Goal: Transaction & Acquisition: Purchase product/service

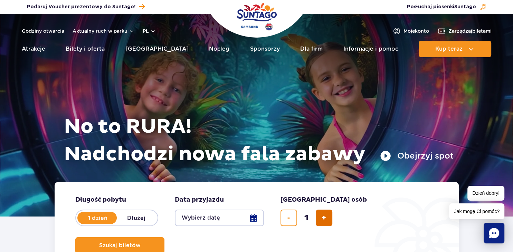
click at [328, 219] on button "dodaj bilet" at bounding box center [324, 218] width 17 height 17
type input "2"
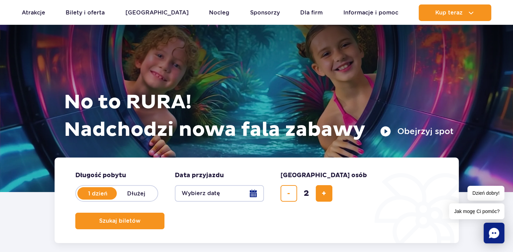
scroll to position [109, 0]
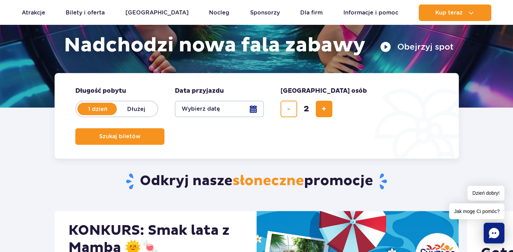
click at [251, 110] on button "Wybierz datę" at bounding box center [219, 109] width 89 height 17
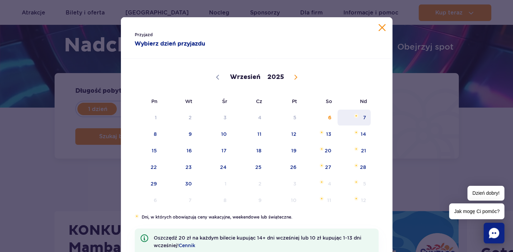
click at [367, 117] on span "7" at bounding box center [354, 118] width 35 height 16
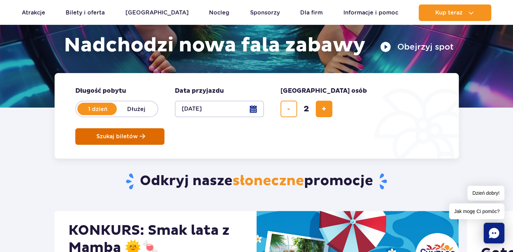
click at [138, 134] on span "Szukaj biletów" at bounding box center [116, 137] width 41 height 6
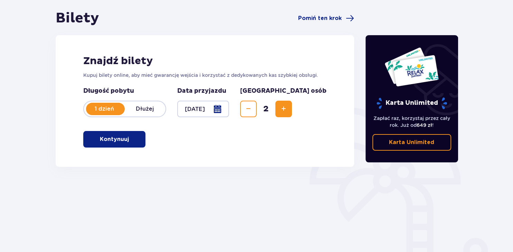
scroll to position [73, 0]
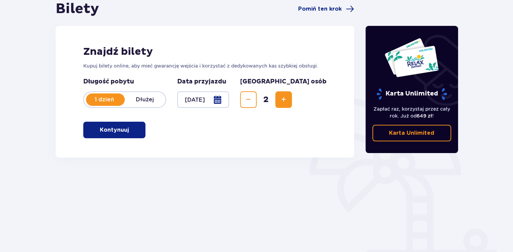
click at [114, 128] on p "Kontynuuj" at bounding box center [114, 130] width 29 height 8
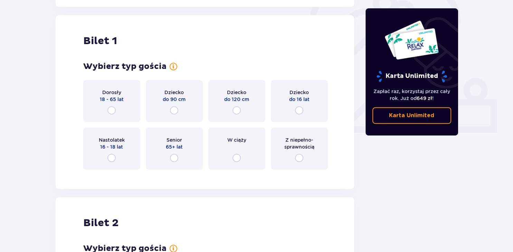
scroll to position [231, 0]
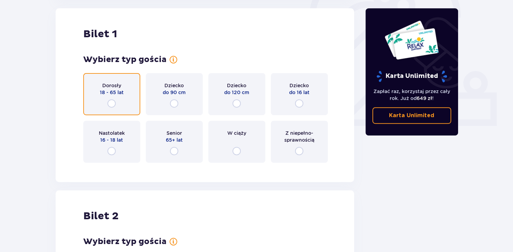
click at [110, 104] on input "radio" at bounding box center [111, 103] width 8 height 8
radio input "true"
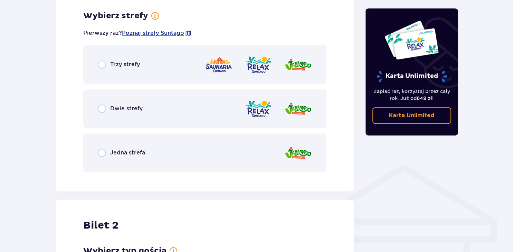
scroll to position [399, 0]
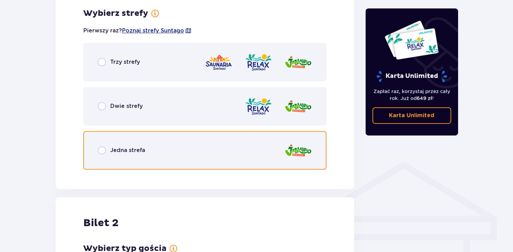
click at [103, 151] on input "radio" at bounding box center [102, 150] width 8 height 8
radio input "true"
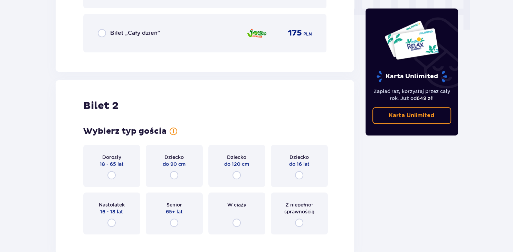
scroll to position [791, 0]
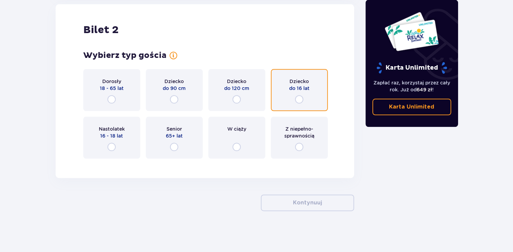
click at [300, 98] on input "radio" at bounding box center [299, 99] width 8 height 8
radio input "true"
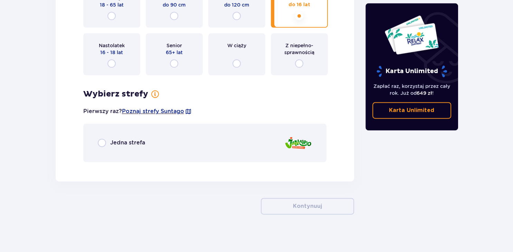
scroll to position [878, 0]
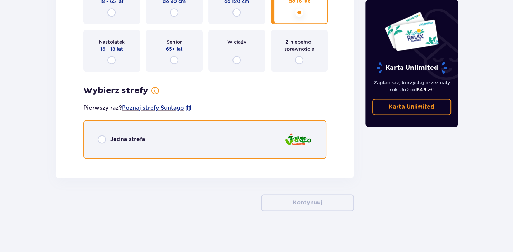
click at [103, 139] on input "radio" at bounding box center [102, 139] width 8 height 8
radio input "true"
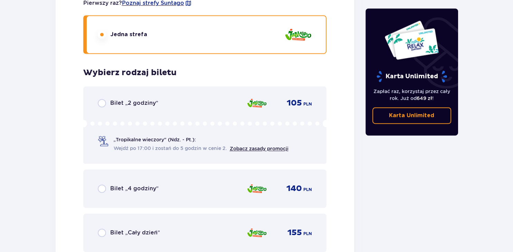
scroll to position [1042, 0]
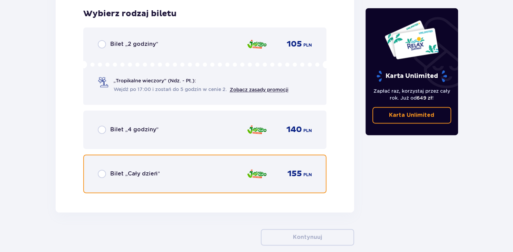
click at [105, 174] on input "radio" at bounding box center [102, 174] width 8 height 8
radio input "true"
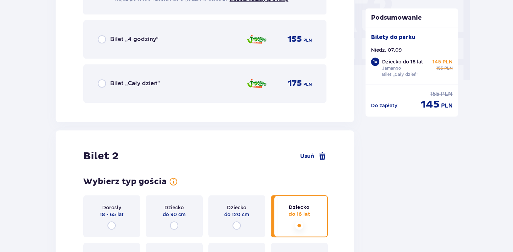
scroll to position [668, 0]
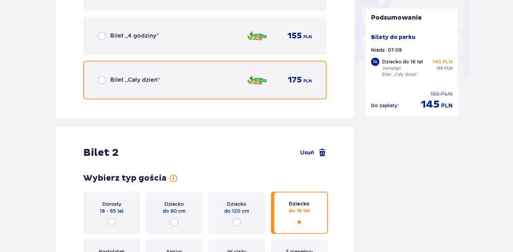
click at [104, 81] on input "radio" at bounding box center [102, 80] width 8 height 8
radio input "true"
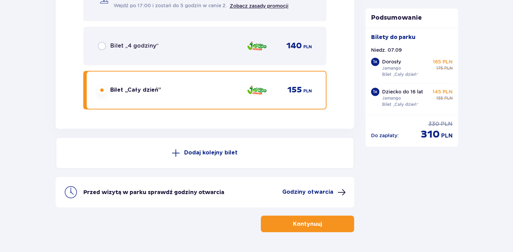
scroll to position [1146, 0]
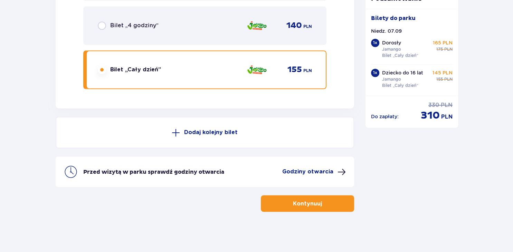
click at [310, 204] on p "Kontynuuj" at bounding box center [307, 204] width 29 height 8
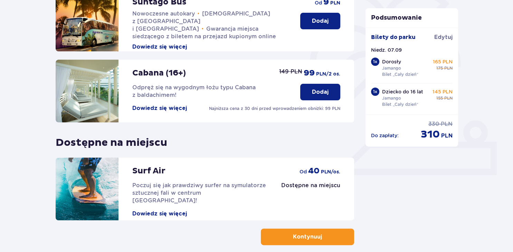
scroll to position [215, 0]
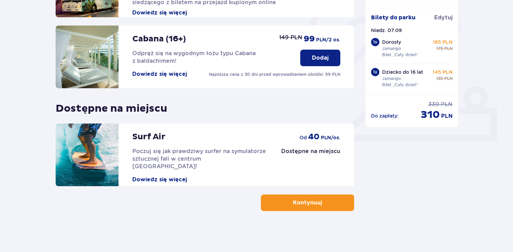
click at [293, 202] on p "Kontynuuj" at bounding box center [307, 203] width 29 height 8
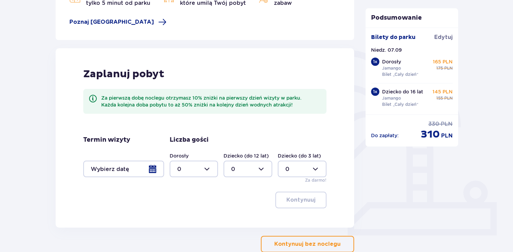
scroll to position [163, 0]
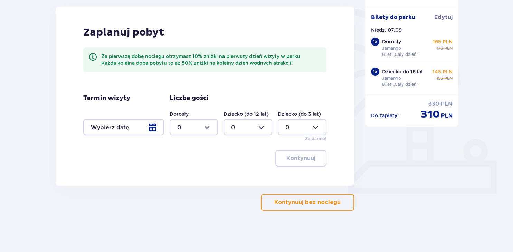
click at [312, 204] on p "Kontynuuj bez noclegu" at bounding box center [307, 203] width 66 height 8
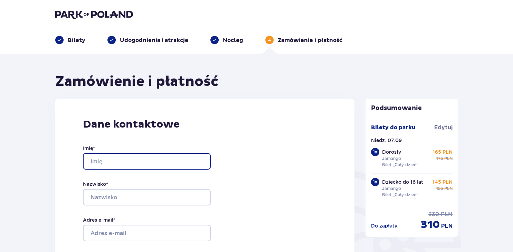
click at [130, 159] on input "Imię *" at bounding box center [147, 161] width 128 height 17
type input "[PERSON_NAME]"
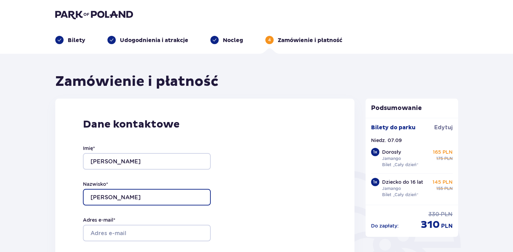
type input "[PERSON_NAME]"
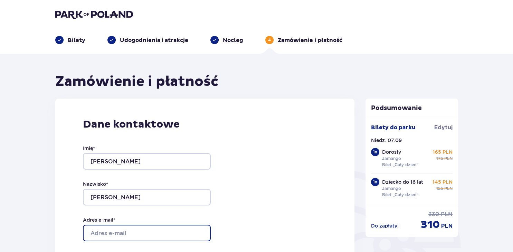
click at [113, 232] on input "Adres e-mail *" at bounding box center [147, 233] width 128 height 17
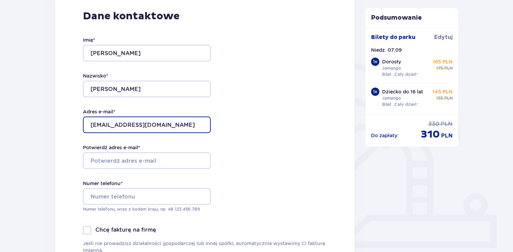
scroll to position [109, 0]
type input "[EMAIL_ADDRESS][DOMAIN_NAME]"
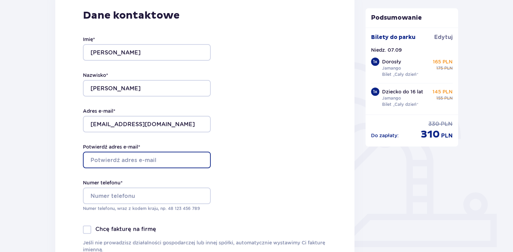
click at [132, 159] on input "Potwierdź adres e-mail *" at bounding box center [147, 160] width 128 height 17
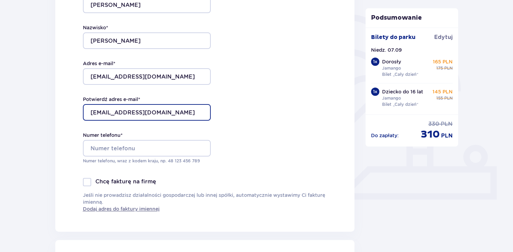
scroll to position [182, 0]
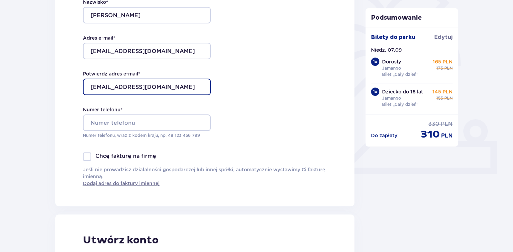
type input "[EMAIL_ADDRESS][DOMAIN_NAME]"
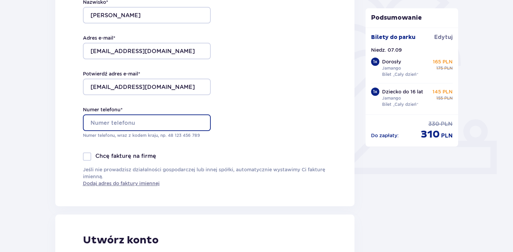
click at [116, 124] on input "Numer telefonu *" at bounding box center [147, 123] width 128 height 17
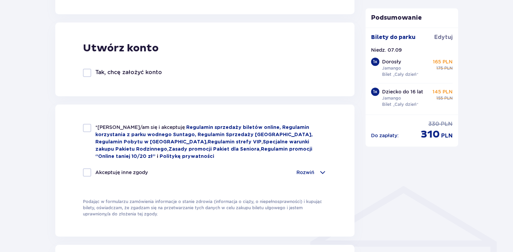
scroll to position [401, 0]
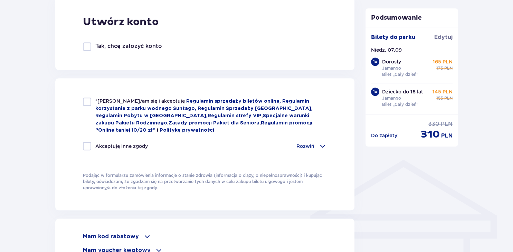
type input "695111041"
click at [85, 103] on div at bounding box center [87, 102] width 8 height 8
checkbox input "true"
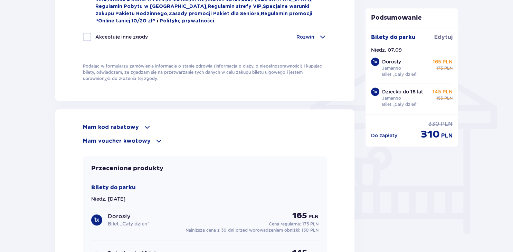
click at [102, 124] on p "Mam kod rabatowy" at bounding box center [111, 128] width 56 height 8
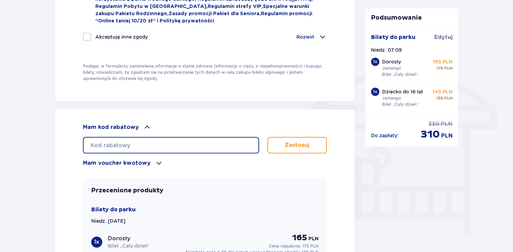
click at [156, 142] on input "text" at bounding box center [171, 145] width 176 height 17
paste input "0650007106191033"
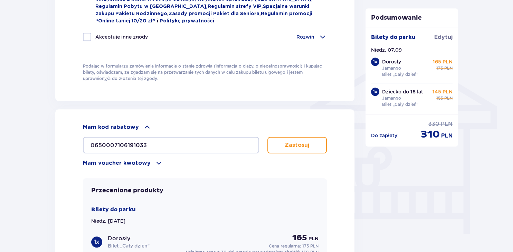
click at [294, 147] on button "Zastosuj" at bounding box center [297, 145] width 60 height 17
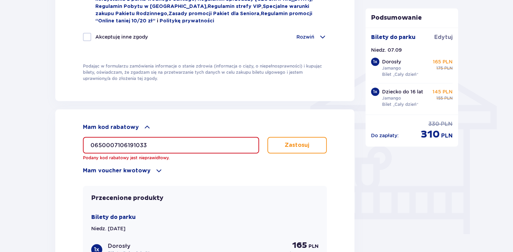
drag, startPoint x: 154, startPoint y: 142, endPoint x: 86, endPoint y: 142, distance: 68.0
click at [86, 142] on input "0650007106191033" at bounding box center [171, 145] width 176 height 17
click at [151, 142] on input "0650007106191033" at bounding box center [171, 145] width 176 height 17
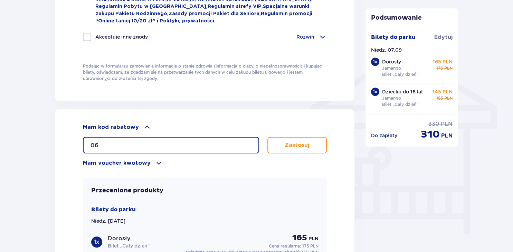
type input "0"
paste input "0650007106191033"
type input "0650007106191033"
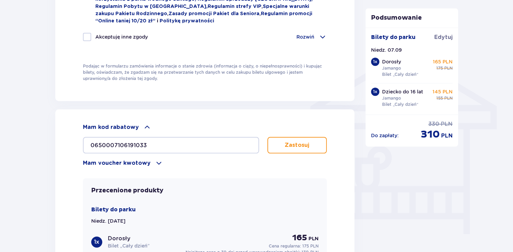
click at [155, 162] on span at bounding box center [159, 163] width 8 height 8
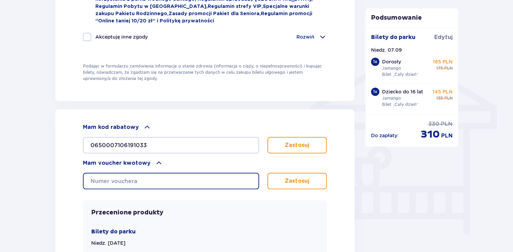
click at [146, 179] on input "text" at bounding box center [171, 181] width 176 height 17
paste input "0650007106191033"
type input "0650007106191033"
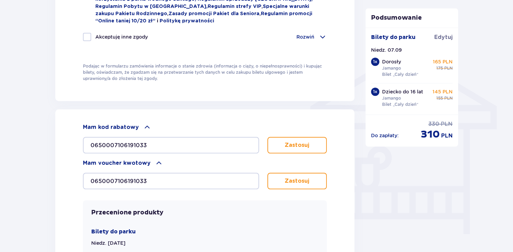
click at [298, 179] on p "Zastosuj" at bounding box center [296, 181] width 25 height 8
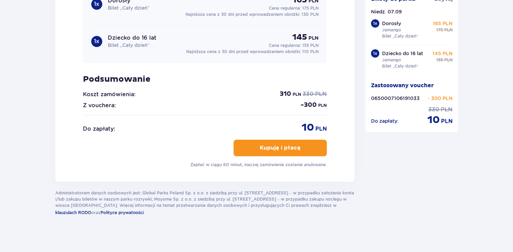
scroll to position [759, 0]
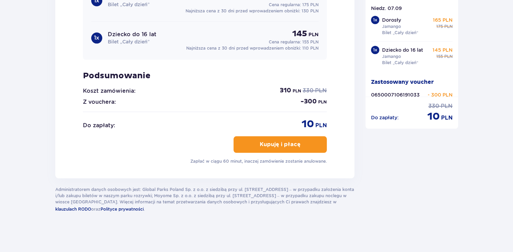
click at [276, 147] on button "Kupuję i płacę" at bounding box center [279, 144] width 93 height 17
